Goal: Communication & Community: Connect with others

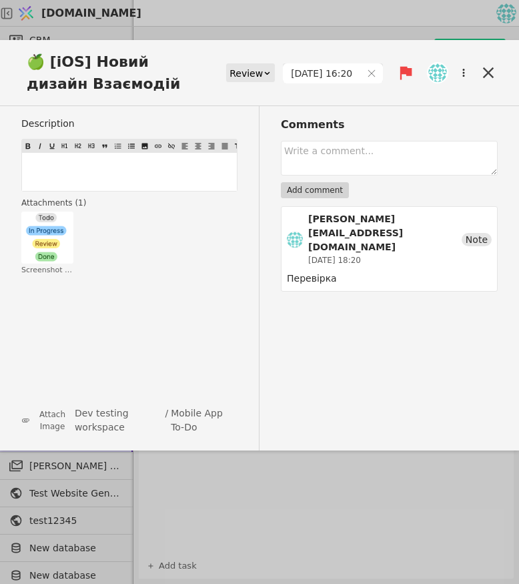
click at [441, 76] on img at bounding box center [438, 72] width 19 height 19
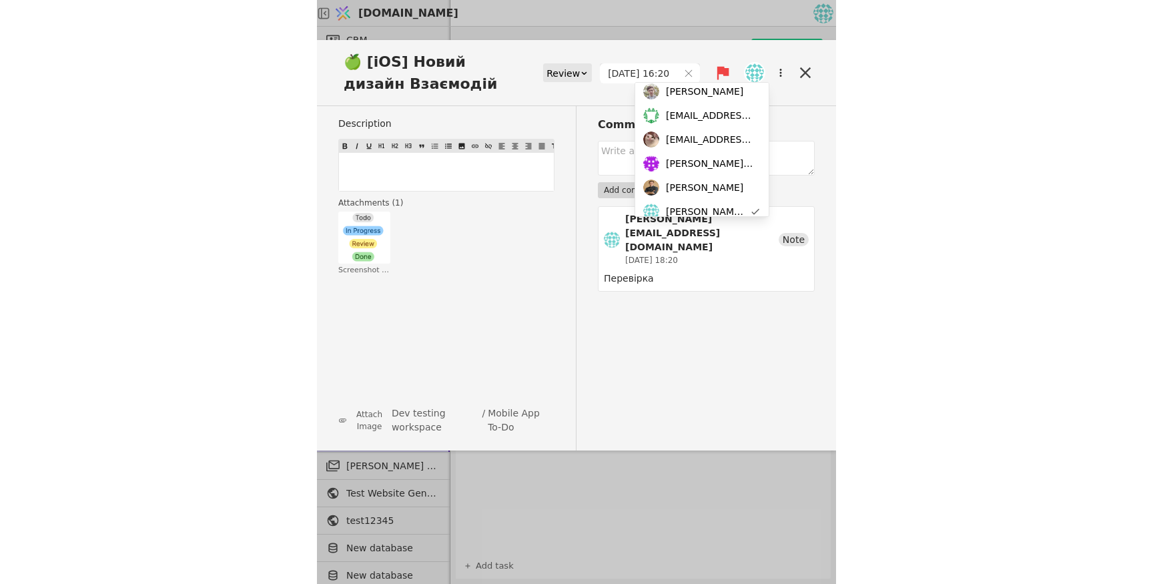
scroll to position [91, 0]
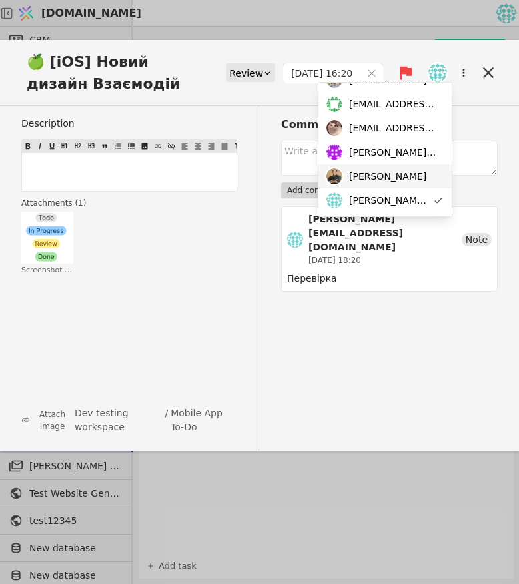
click at [397, 170] on div "[PERSON_NAME]" at bounding box center [384, 176] width 133 height 24
click at [410, 171] on div "[PERSON_NAME]" at bounding box center [384, 176] width 133 height 24
click at [415, 203] on div "[PERSON_NAME][EMAIL_ADDRESS][DOMAIN_NAME]" at bounding box center [384, 200] width 133 height 24
click at [415, 202] on div "[PERSON_NAME][EMAIL_ADDRESS][DOMAIN_NAME]" at bounding box center [384, 200] width 133 height 24
click at [404, 202] on span "[PERSON_NAME][EMAIL_ADDRESS][DOMAIN_NAME]" at bounding box center [388, 201] width 79 height 14
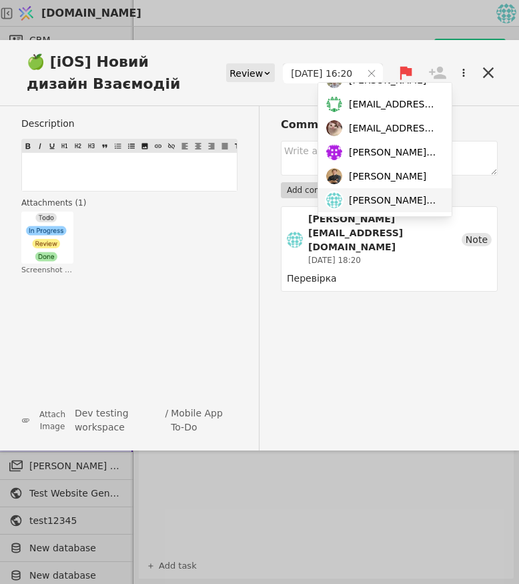
click at [425, 196] on div "[PERSON_NAME][EMAIL_ADDRESS][DOMAIN_NAME]" at bounding box center [384, 200] width 133 height 24
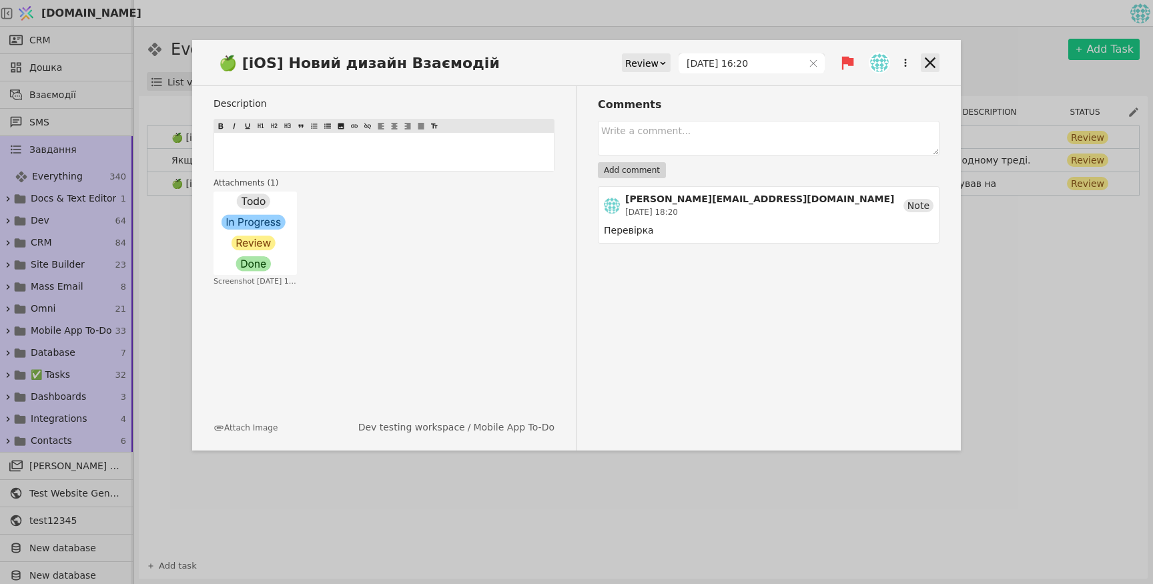
click at [938, 57] on icon at bounding box center [930, 62] width 19 height 19
